Goal: Find specific page/section: Find specific page/section

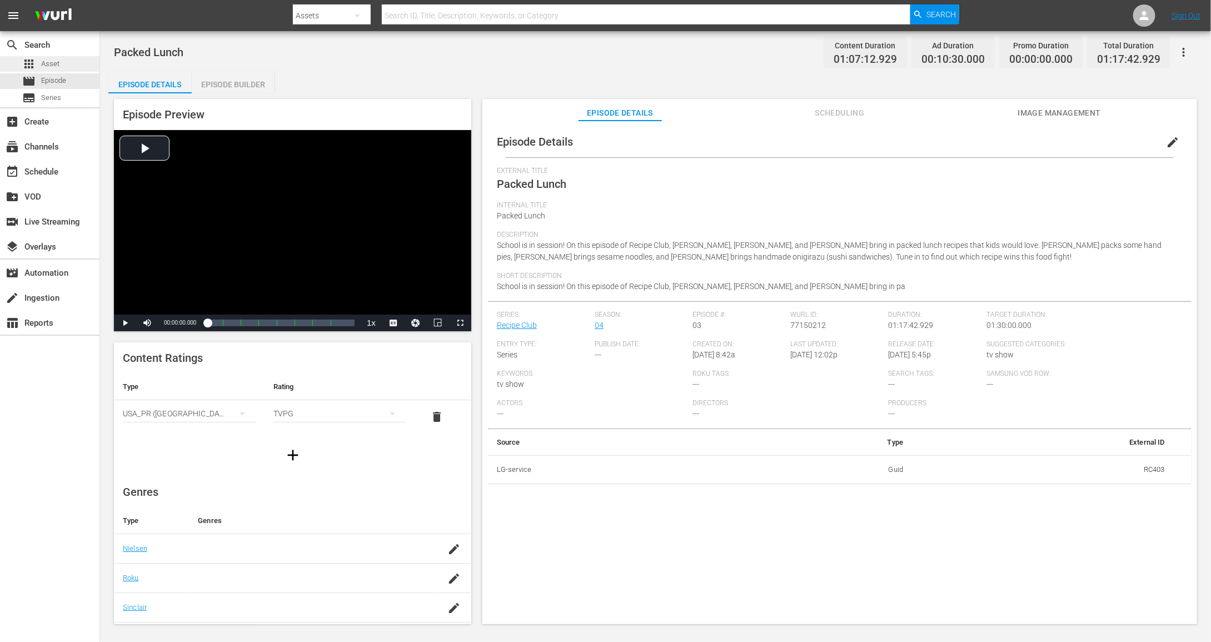
click at [52, 63] on span "Asset" at bounding box center [50, 63] width 18 height 11
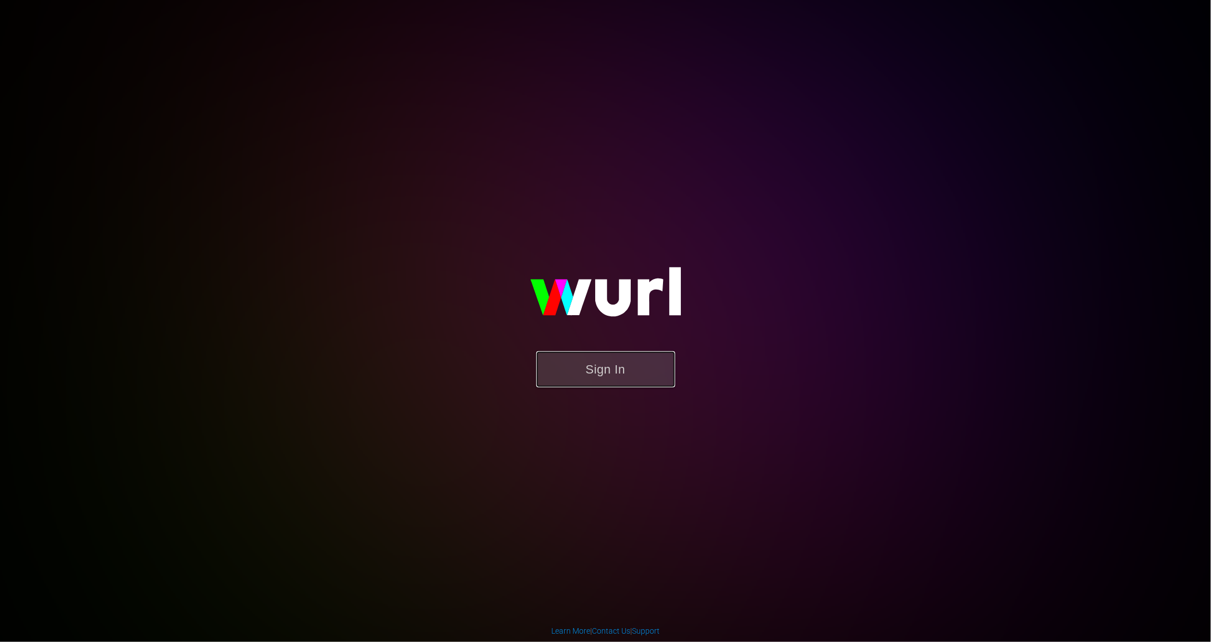
click at [576, 379] on button "Sign In" at bounding box center [605, 369] width 139 height 36
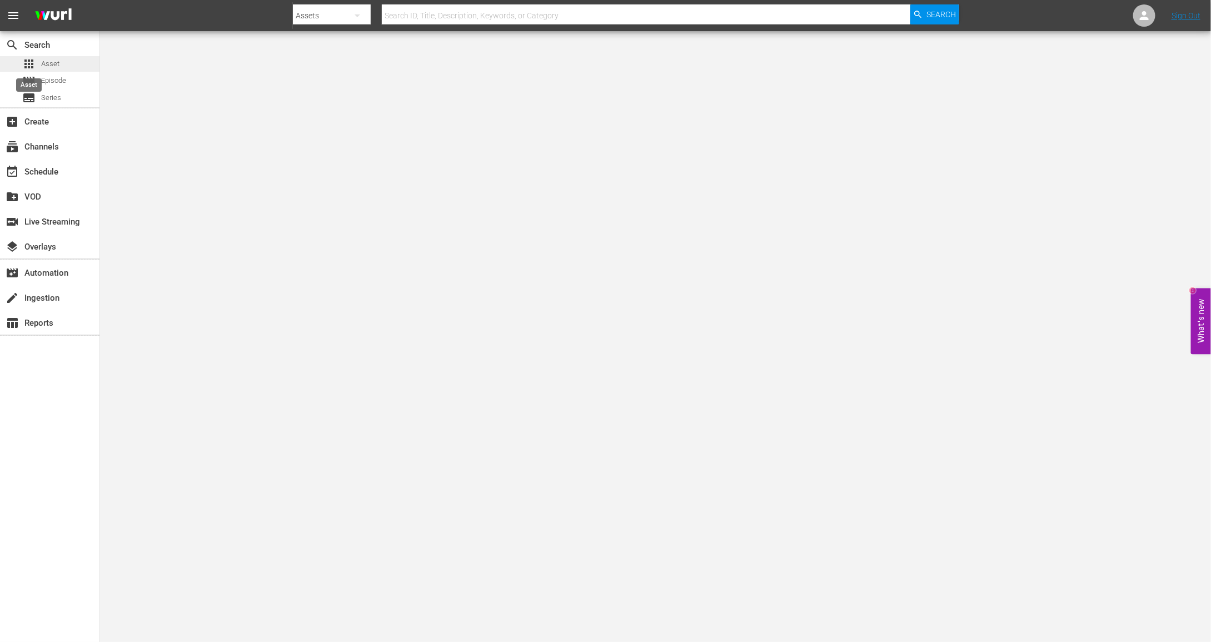
click at [33, 65] on span "apps" at bounding box center [28, 63] width 13 height 13
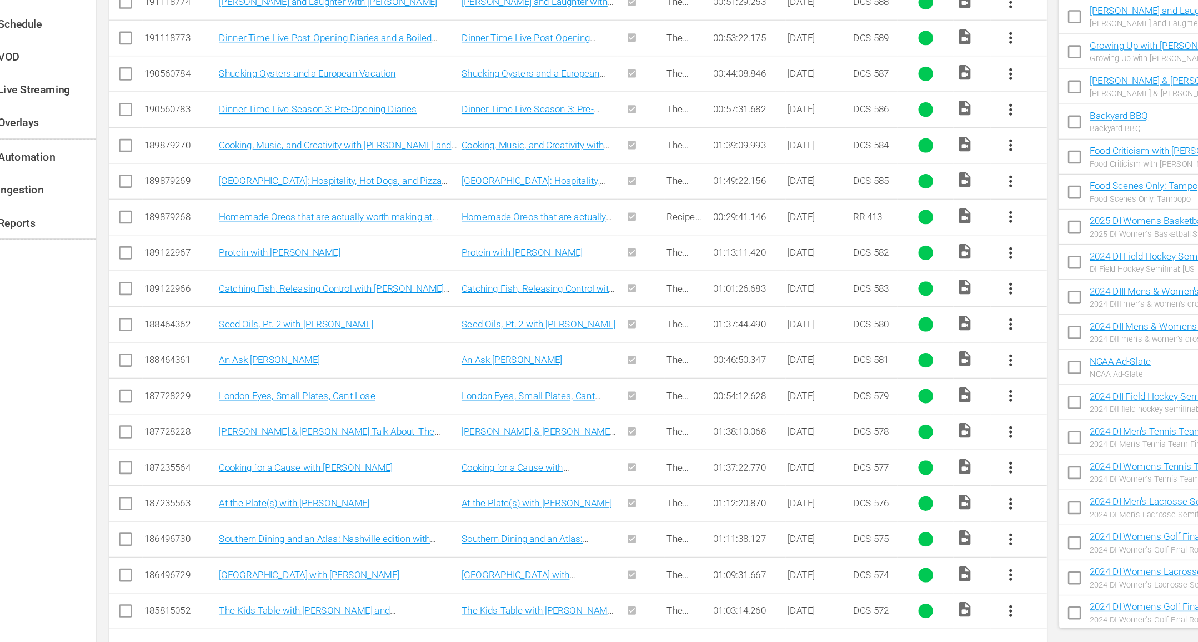
scroll to position [293, 0]
